Goal: Task Accomplishment & Management: Manage account settings

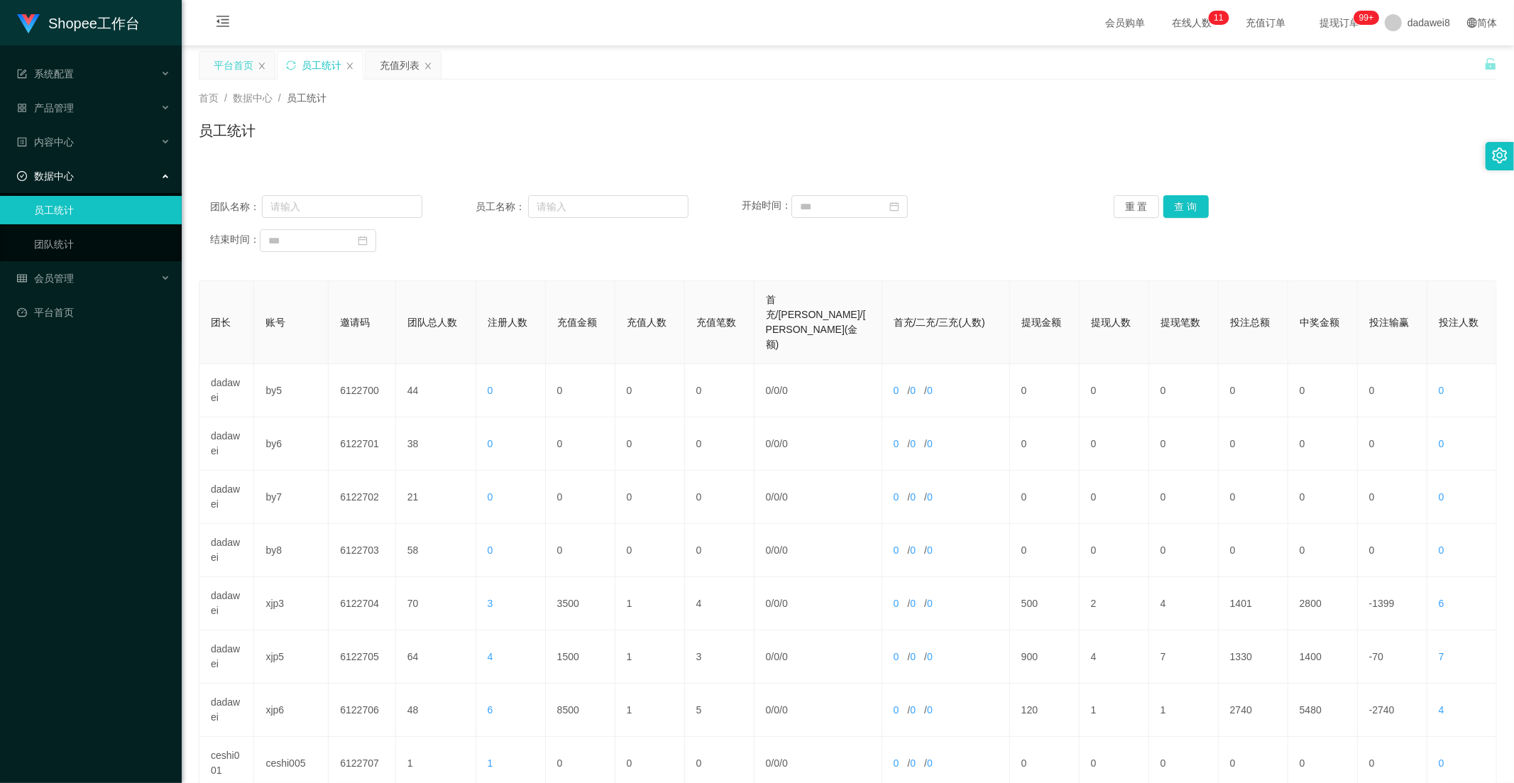
click at [247, 67] on div "平台首页" at bounding box center [234, 65] width 40 height 27
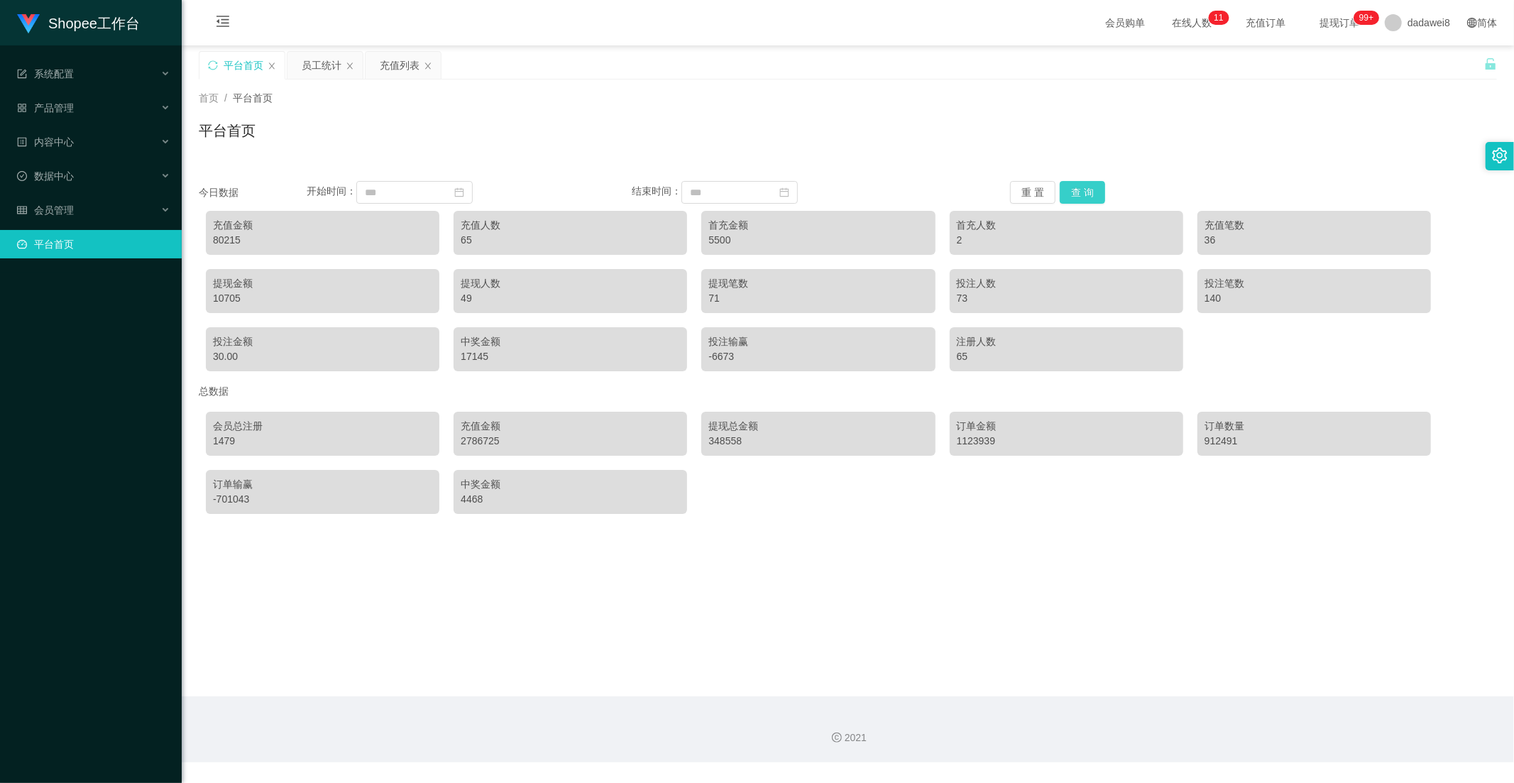
click at [1083, 197] on button "查 询" at bounding box center [1082, 192] width 45 height 23
click at [400, 62] on div "充值列表" at bounding box center [400, 65] width 40 height 27
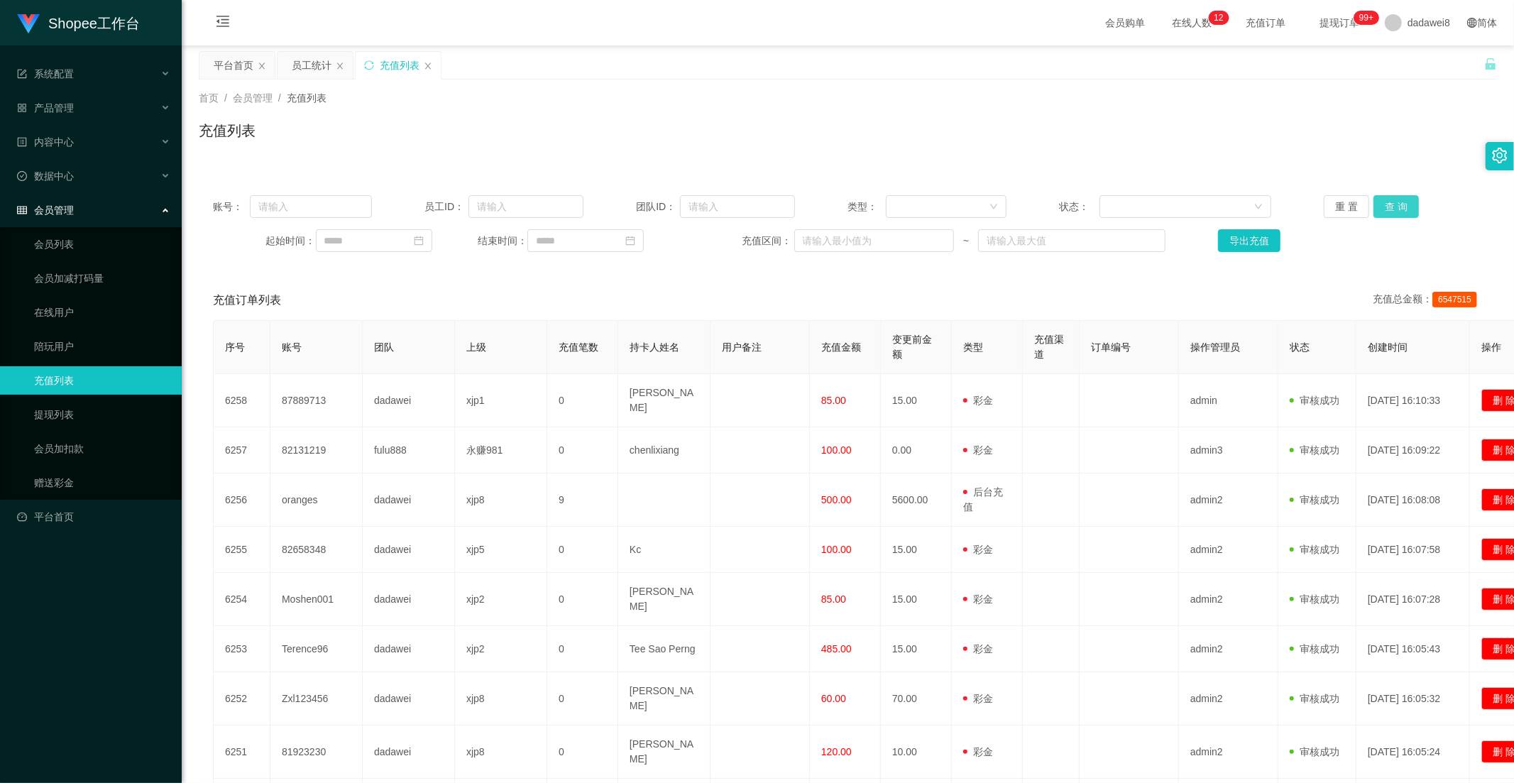
click at [1400, 203] on button "查 询" at bounding box center [1395, 206] width 45 height 23
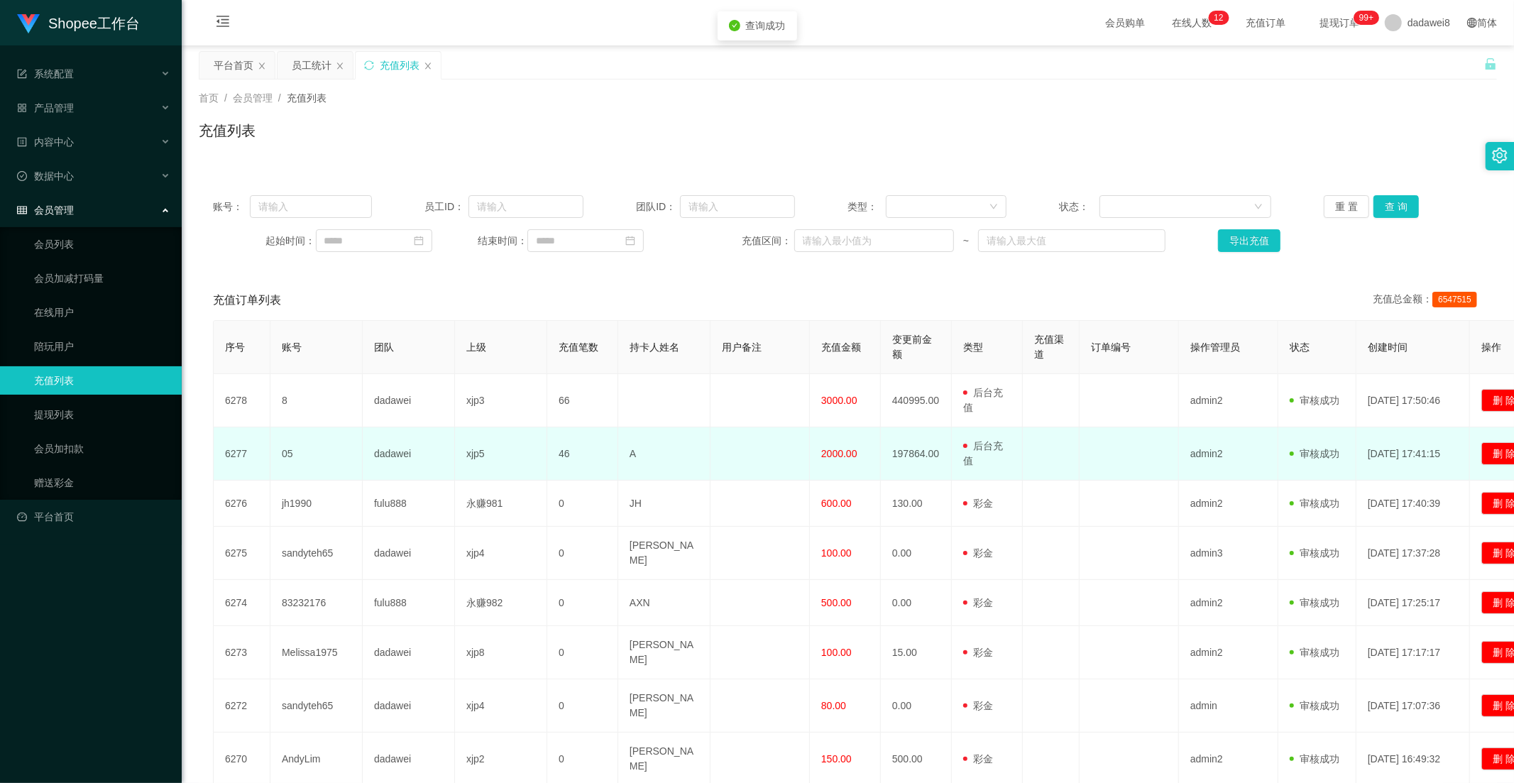
click at [848, 448] on span "2000.00" at bounding box center [839, 453] width 36 height 11
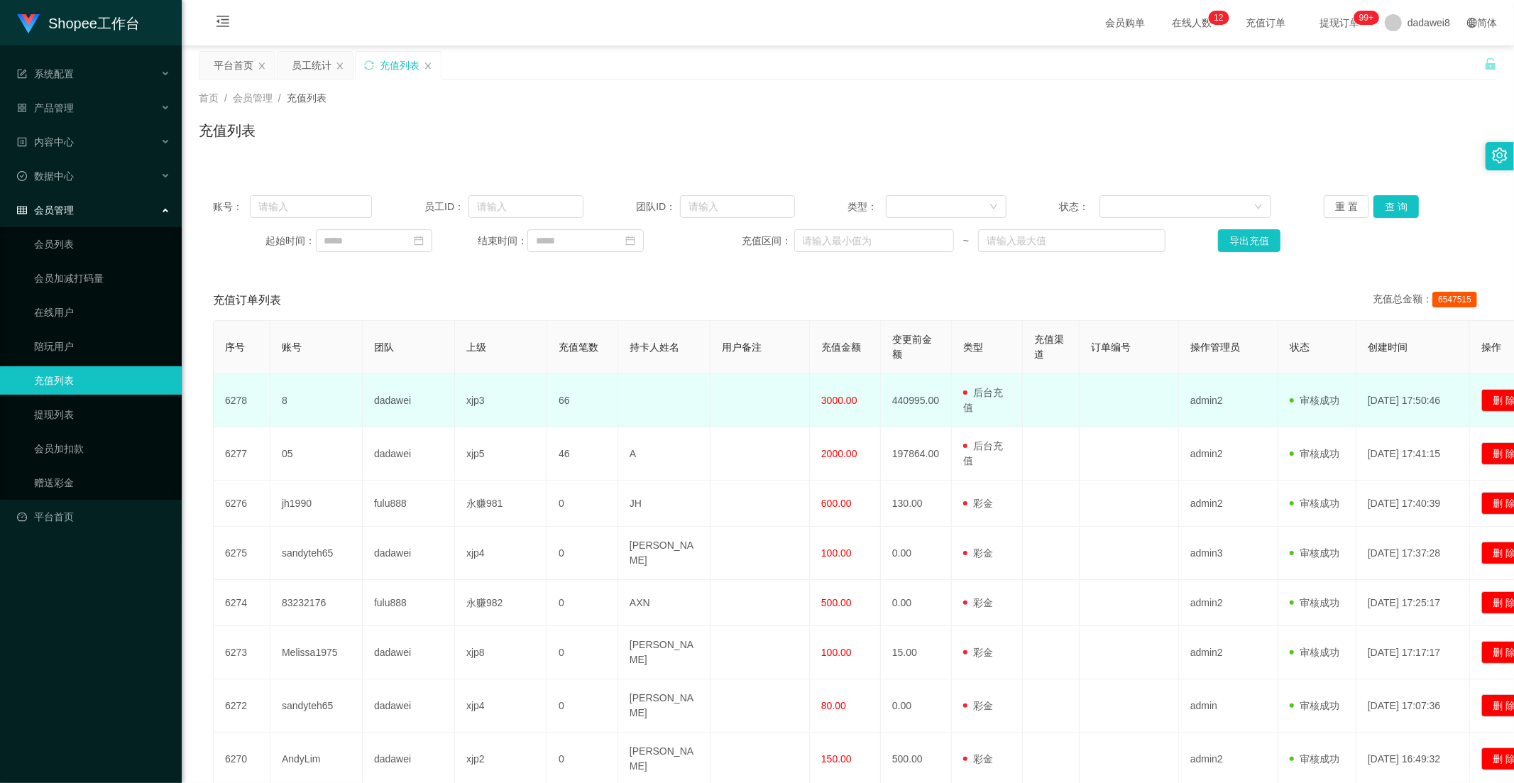
click at [833, 402] on span "3000.00" at bounding box center [839, 400] width 36 height 11
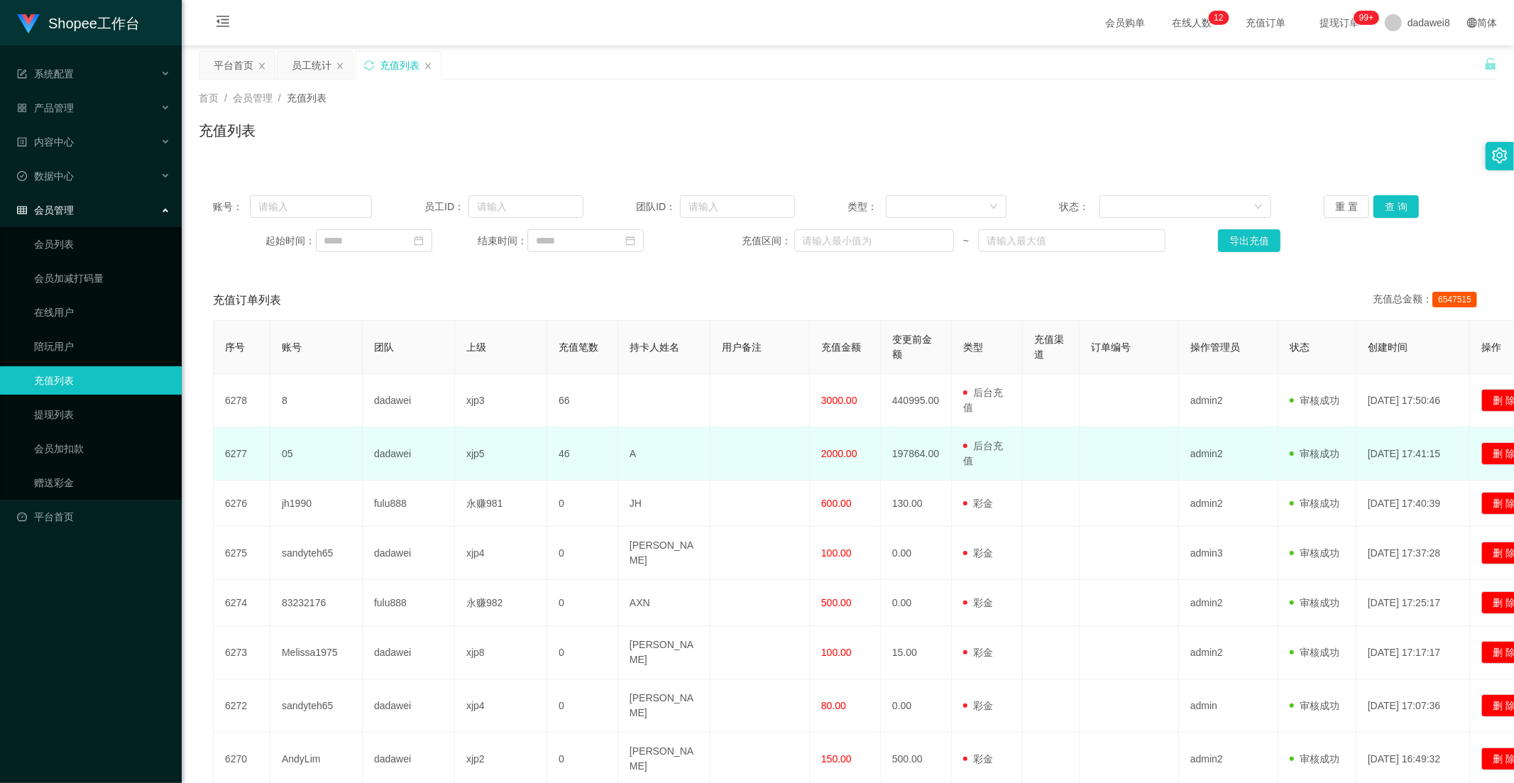
click at [833, 440] on td "2000.00" at bounding box center [845, 453] width 71 height 53
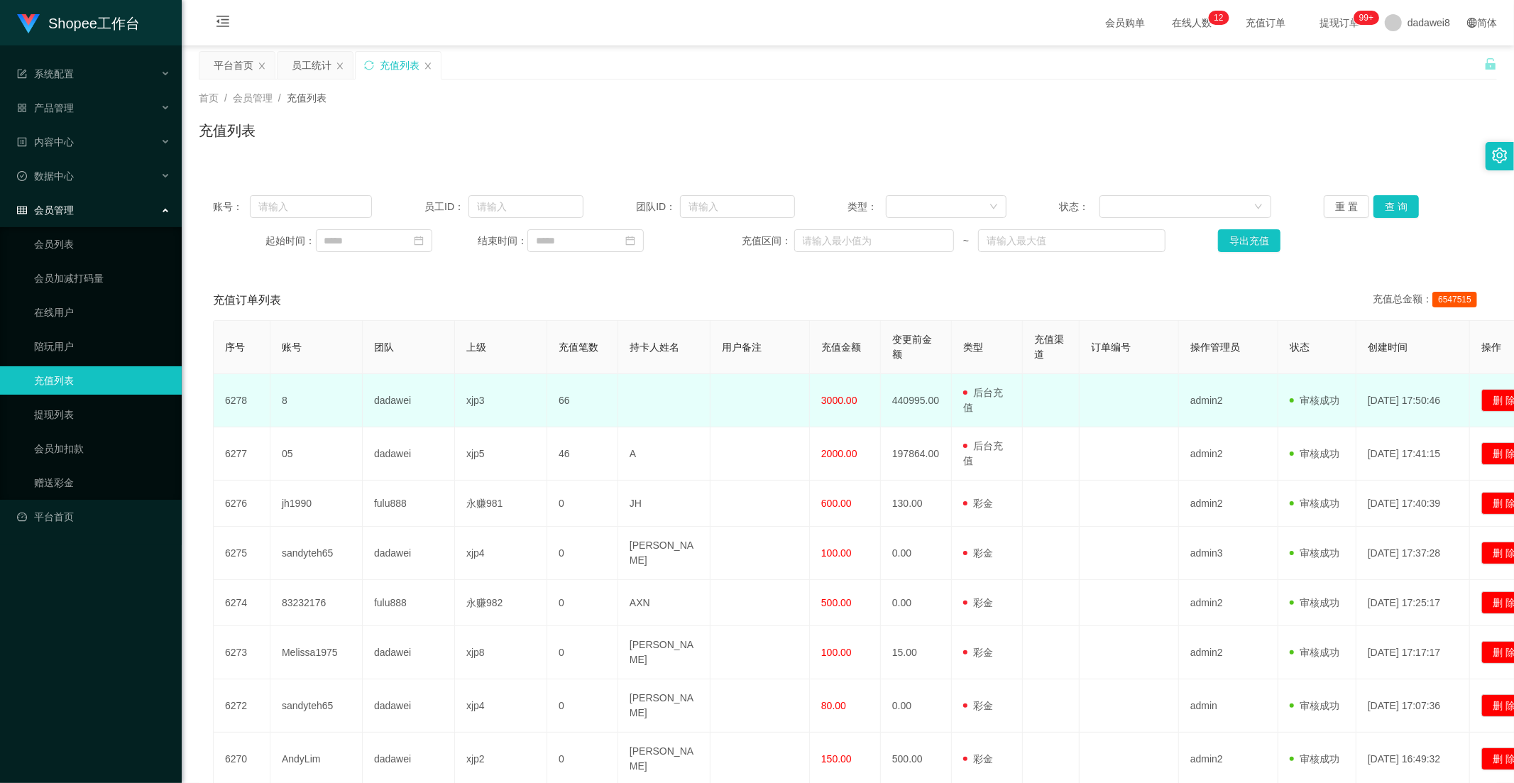
click at [845, 405] on span "3000.00" at bounding box center [839, 400] width 36 height 11
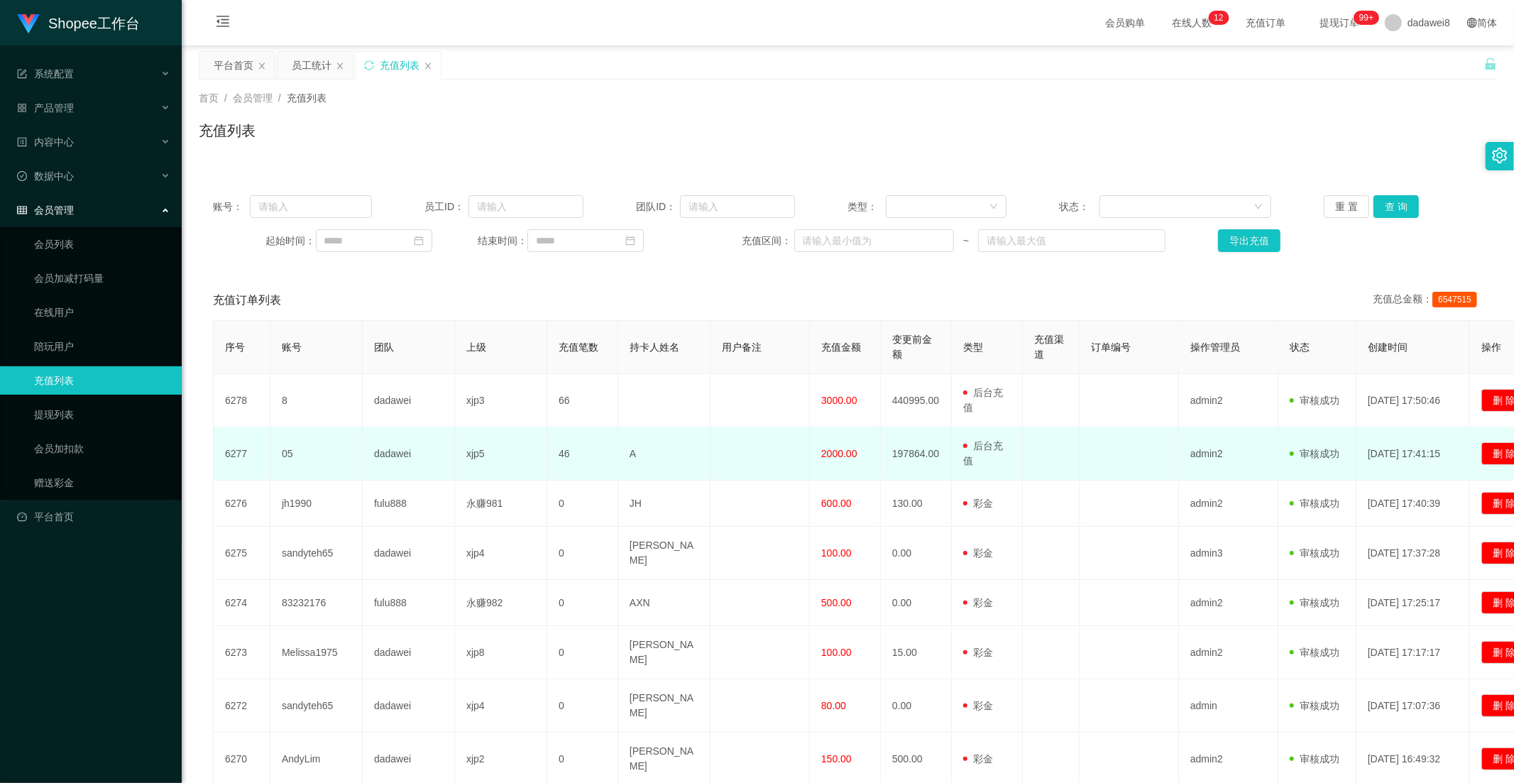
click at [824, 464] on td "2000.00" at bounding box center [845, 453] width 71 height 53
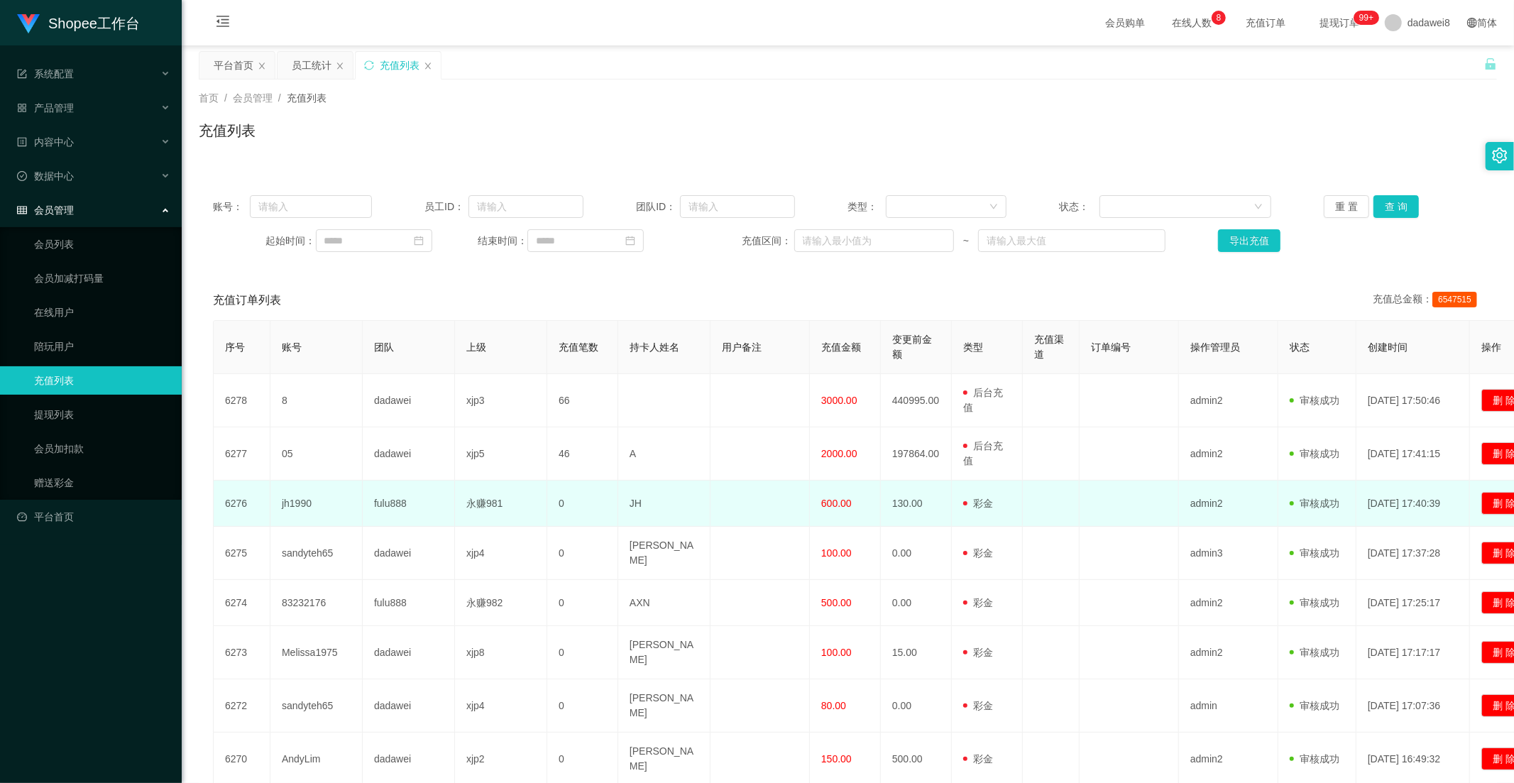
scroll to position [79, 0]
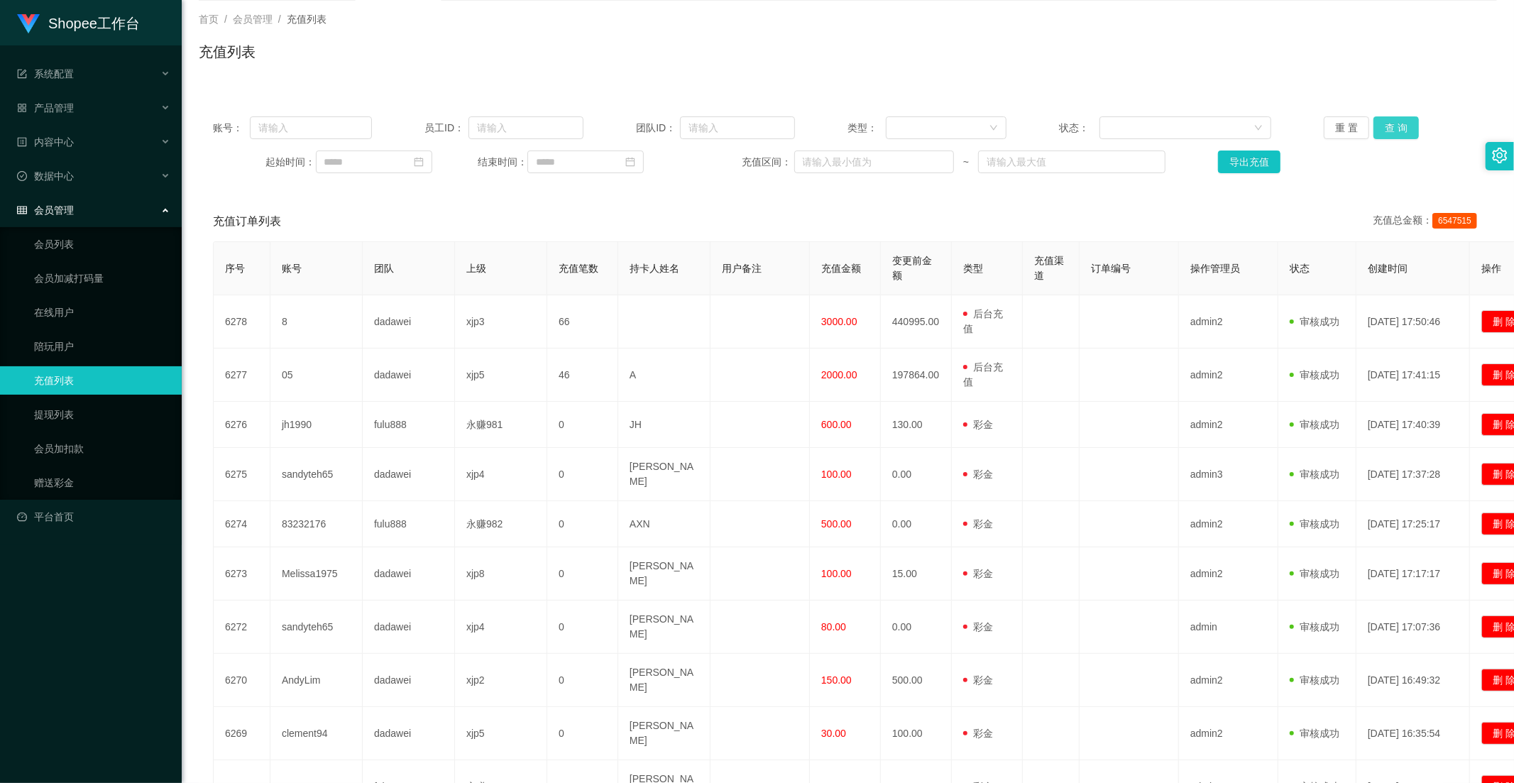
drag, startPoint x: 1389, startPoint y: 131, endPoint x: 1371, endPoint y: 149, distance: 25.1
click at [1390, 131] on button "查 询" at bounding box center [1395, 127] width 45 height 23
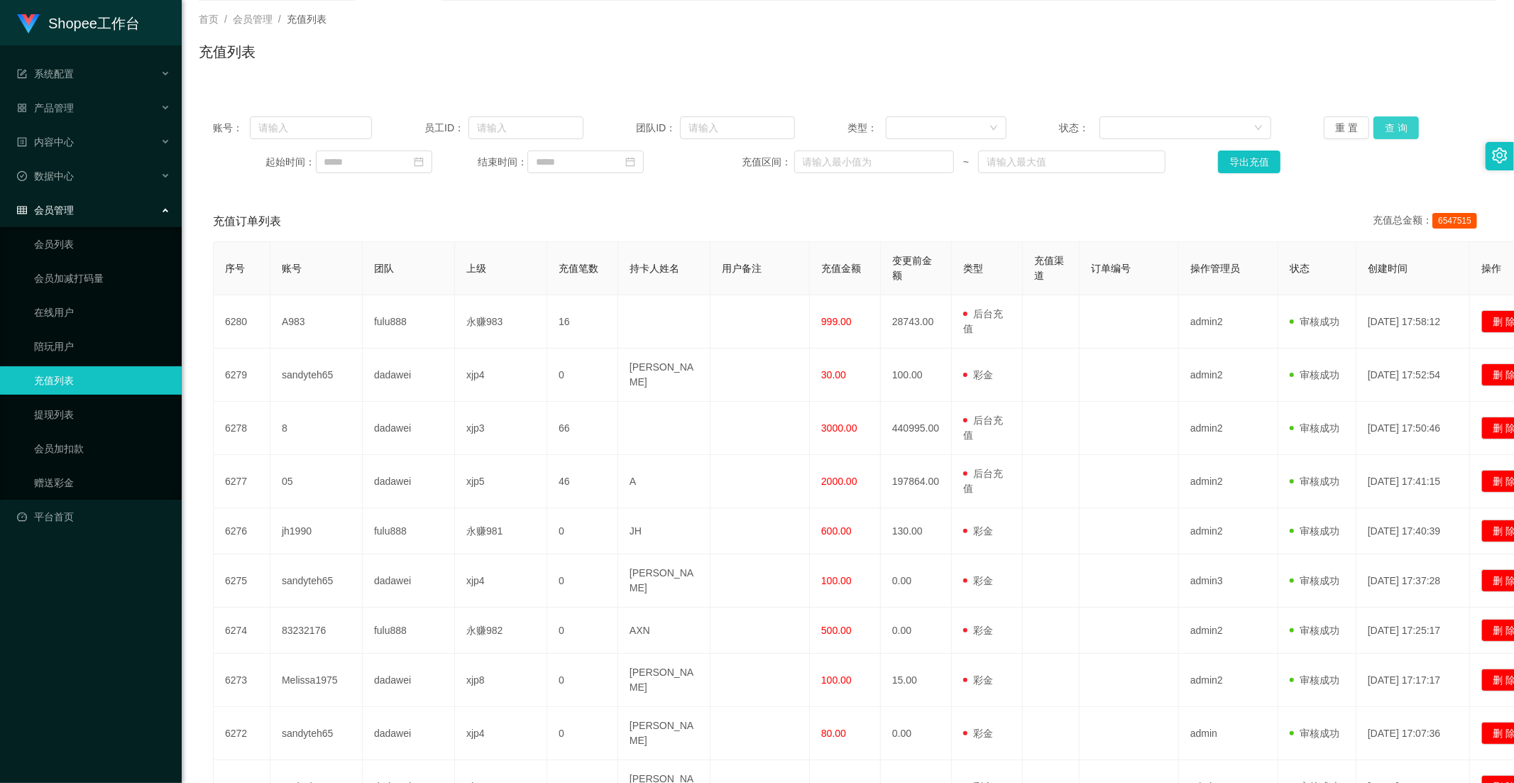
click at [1400, 129] on button "查 询" at bounding box center [1395, 127] width 45 height 23
